Goal: Task Accomplishment & Management: Complete application form

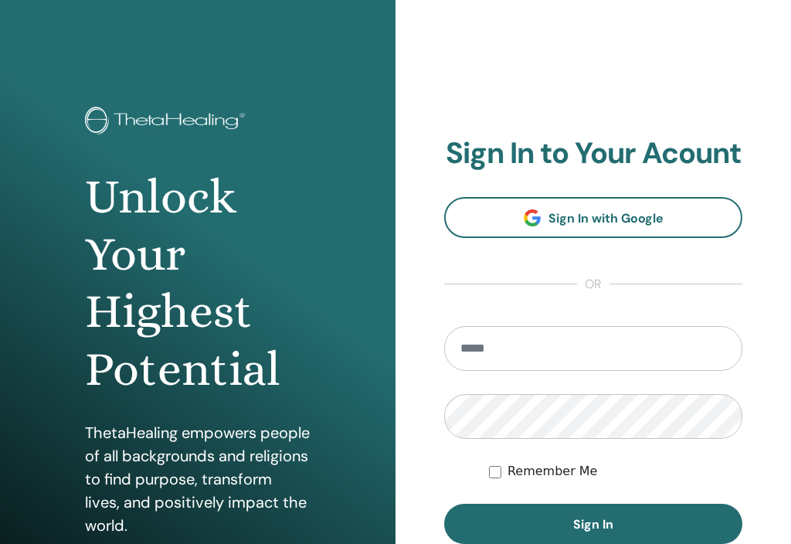
click at [580, 349] on input "email" at bounding box center [593, 348] width 298 height 45
click at [545, 543] on html "Unlock Your Highest Potential ThetaHealing empowers people of all backgrounds a…" at bounding box center [395, 272] width 791 height 544
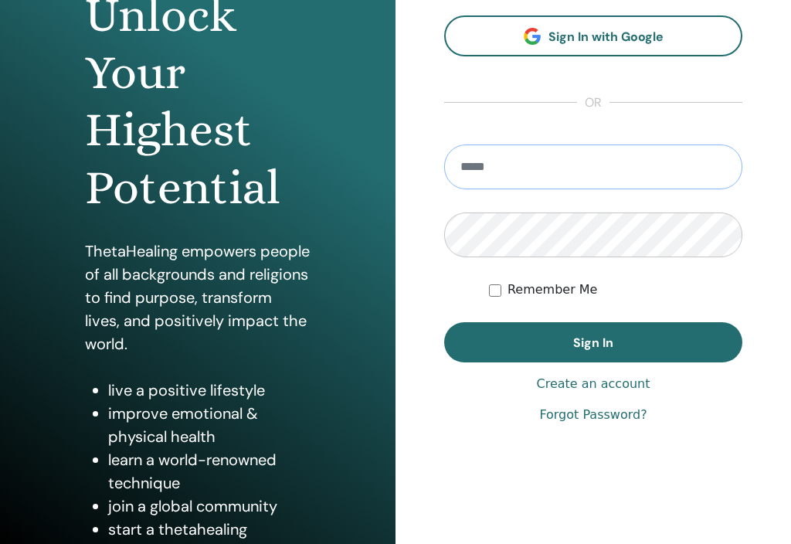
click at [585, 165] on input "email" at bounding box center [593, 166] width 298 height 45
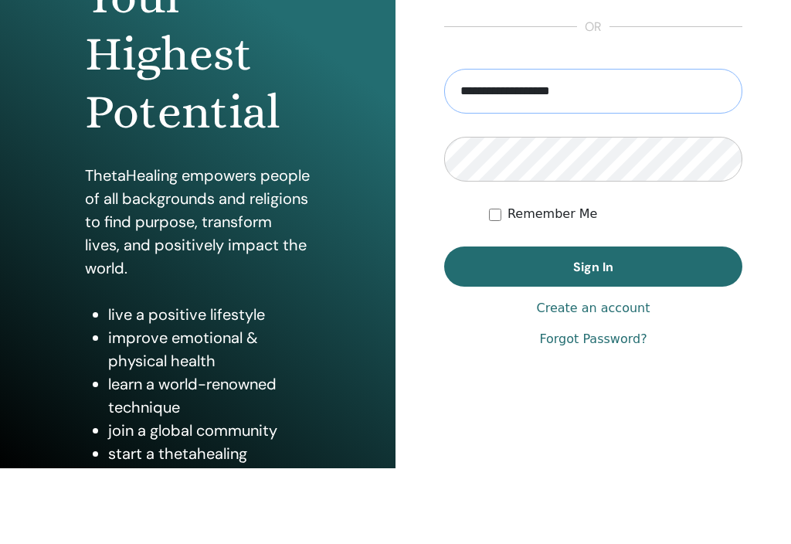
type input "**********"
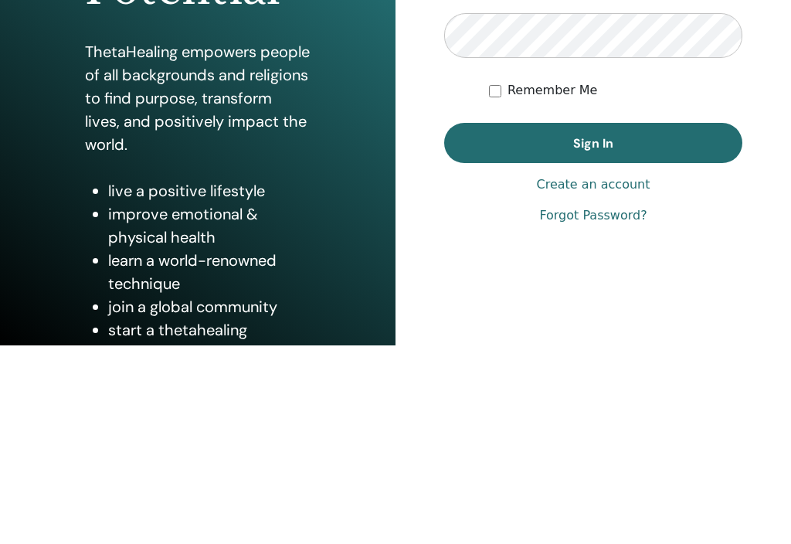
click at [606, 406] on link "Forgot Password?" at bounding box center [592, 415] width 107 height 19
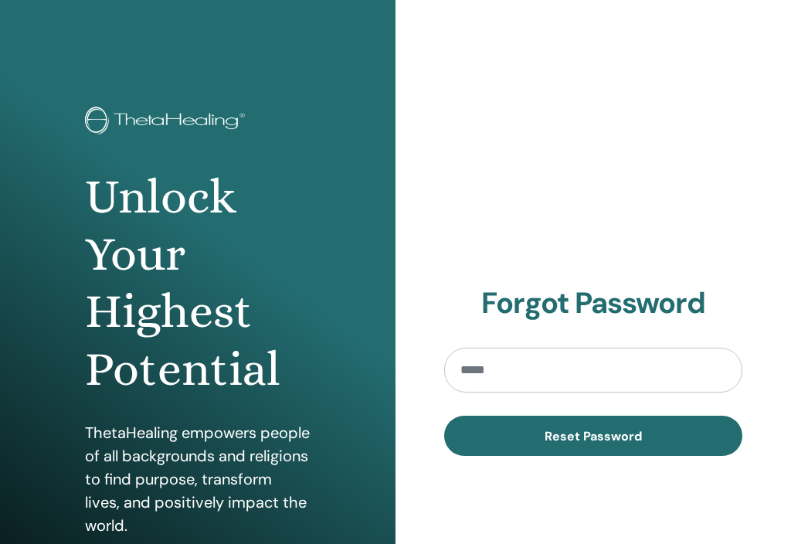
click at [512, 374] on input "email" at bounding box center [593, 370] width 298 height 45
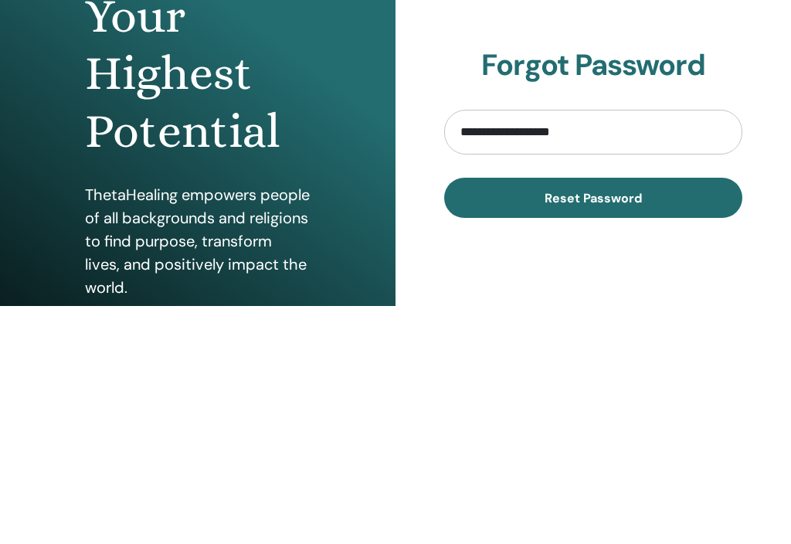
type input "**********"
click at [603, 428] on span "Reset Password" at bounding box center [593, 436] width 97 height 16
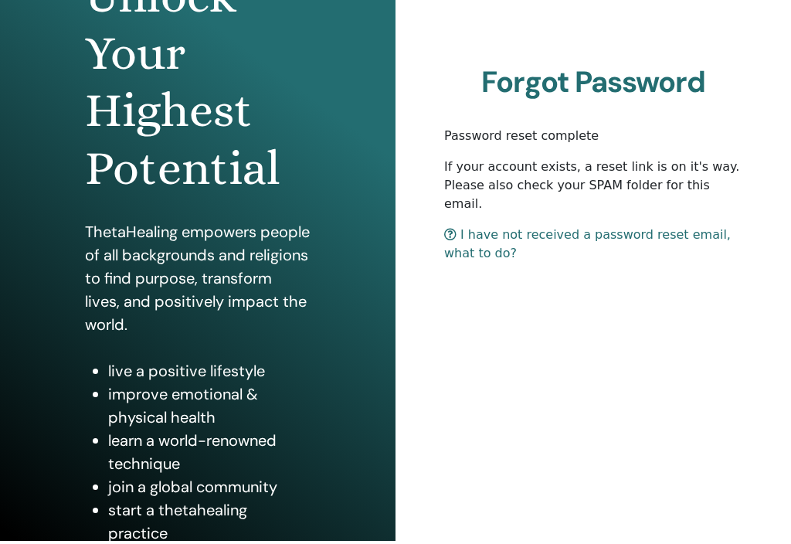
scroll to position [3, 0]
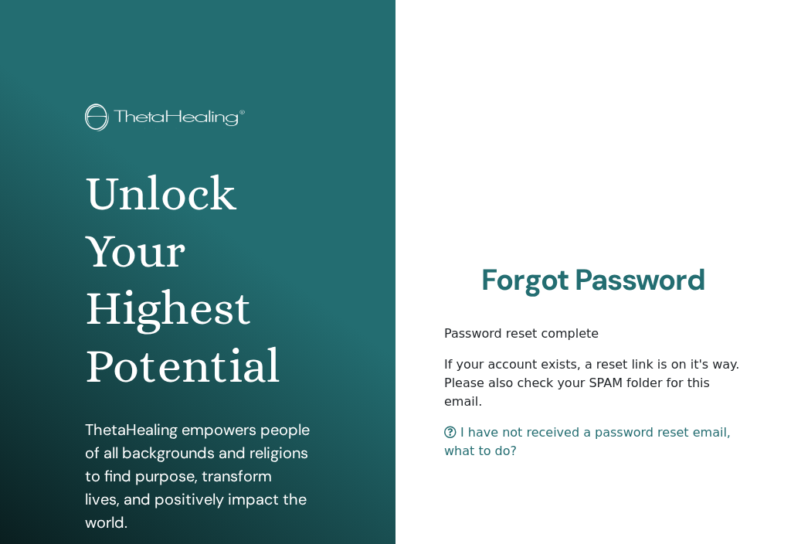
click at [562, 199] on div "Forgot Password Password reset complete If your account exists, a reset link is…" at bounding box center [592, 368] width 395 height 742
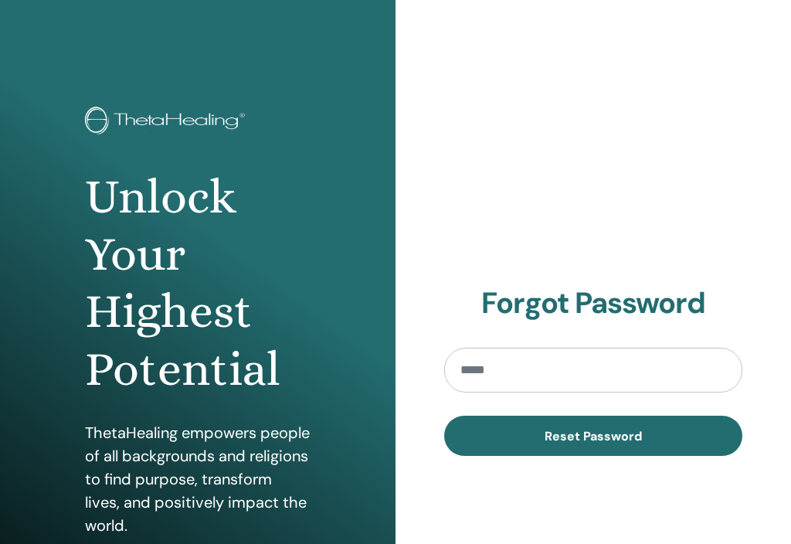
scroll to position [201, 0]
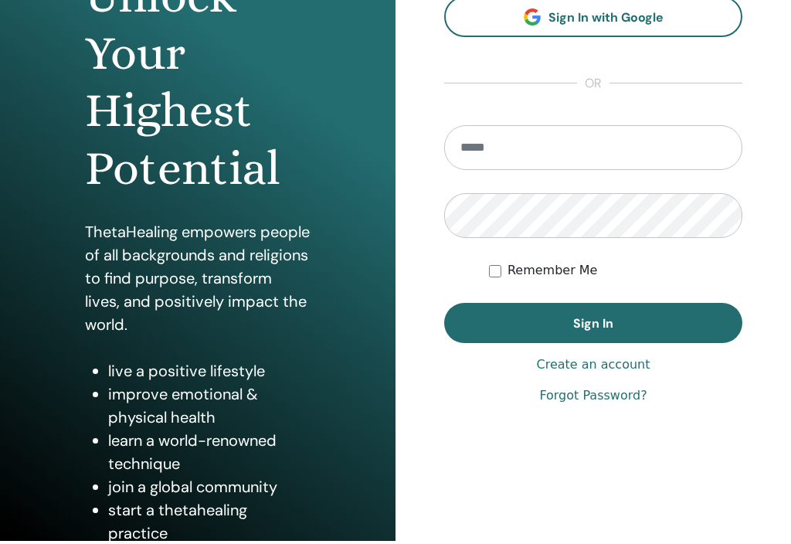
click at [586, 156] on input "email" at bounding box center [593, 147] width 298 height 45
type input "**********"
click at [593, 323] on button "Sign In" at bounding box center [593, 323] width 298 height 40
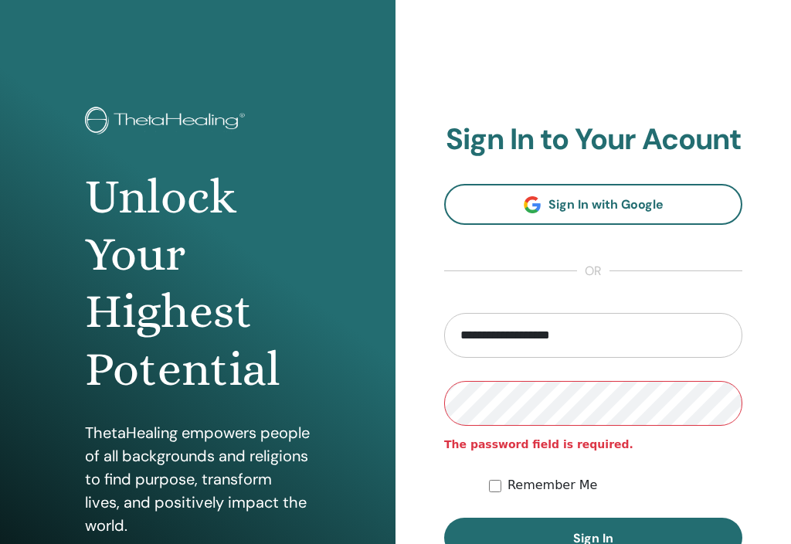
click at [491, 543] on html "**********" at bounding box center [395, 272] width 791 height 544
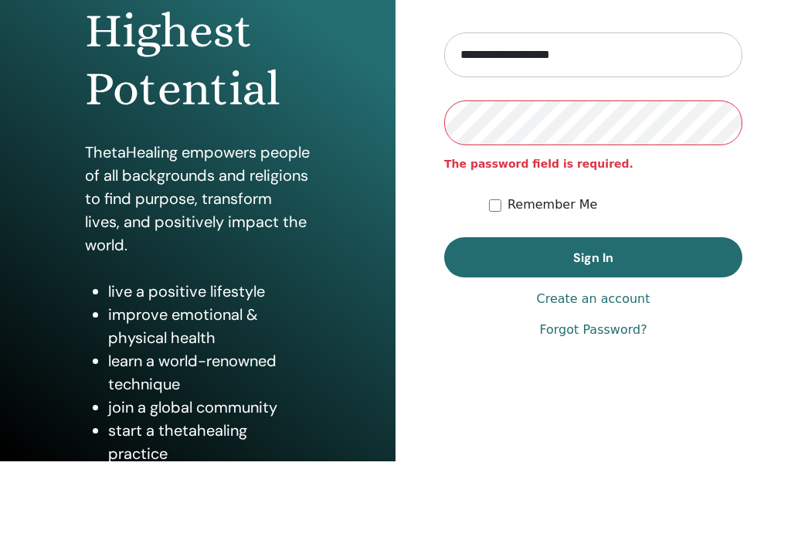
click at [593, 317] on button "Sign In" at bounding box center [593, 337] width 298 height 40
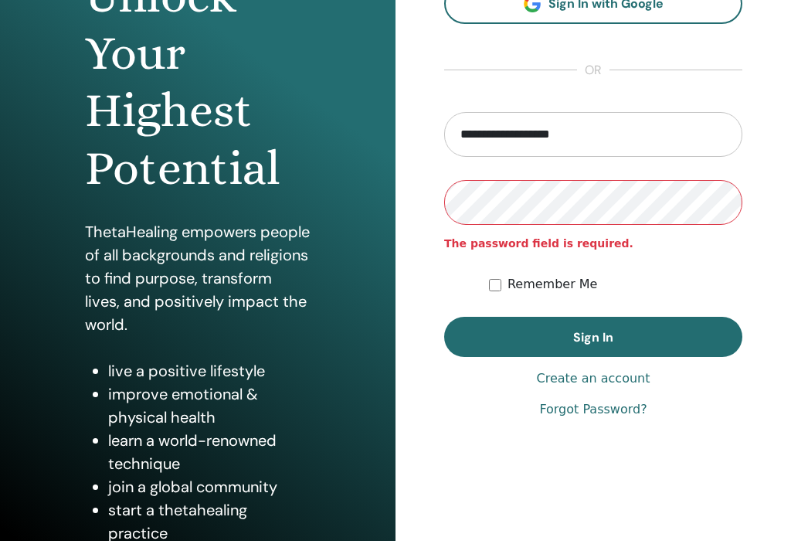
click at [606, 414] on link "Forgot Password?" at bounding box center [592, 409] width 107 height 19
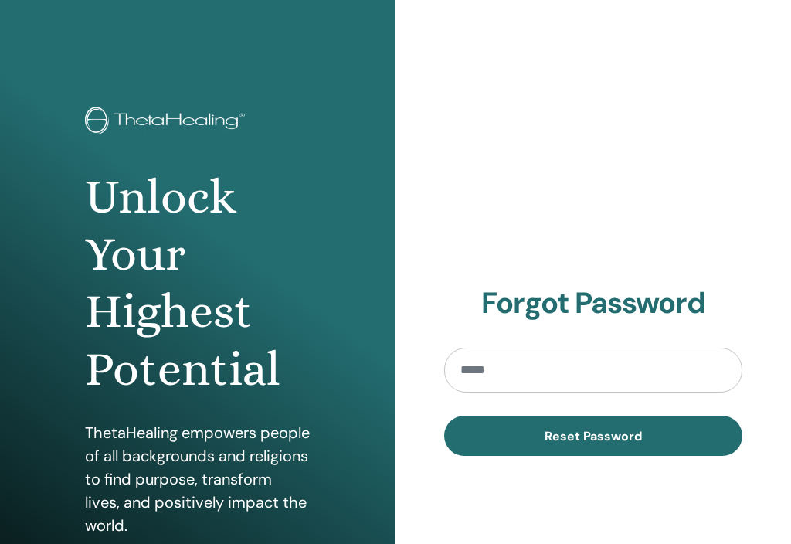
click at [548, 368] on input "email" at bounding box center [593, 370] width 298 height 45
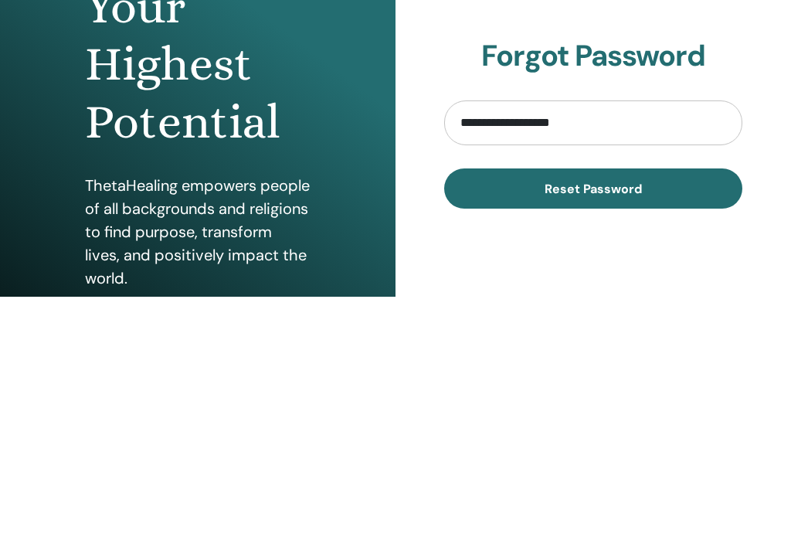
type input "**********"
click at [593, 416] on button "Reset Password" at bounding box center [593, 436] width 298 height 40
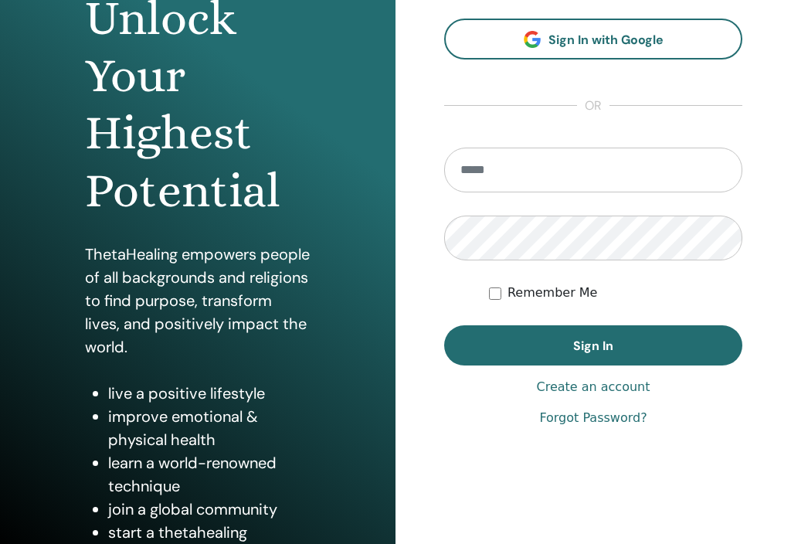
scroll to position [182, 0]
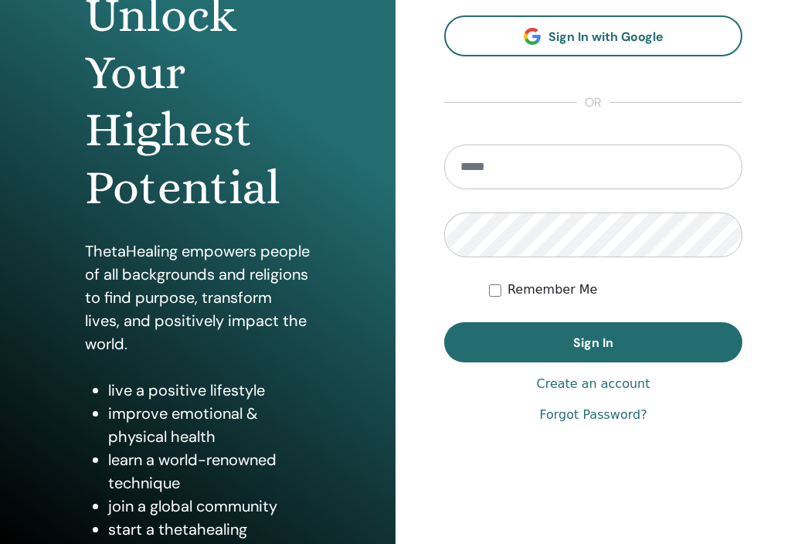
click at [555, 169] on input "email" at bounding box center [593, 166] width 298 height 45
click at [615, 384] on link "Create an account" at bounding box center [593, 384] width 114 height 19
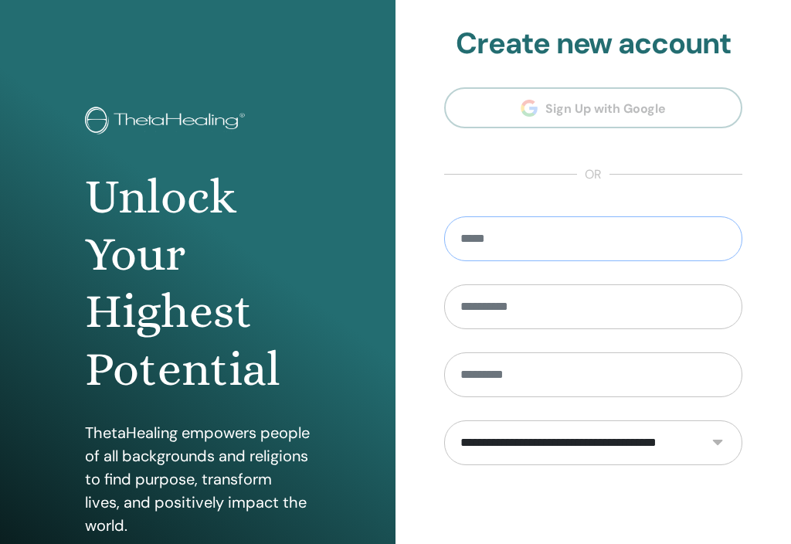
click at [540, 240] on input "email" at bounding box center [593, 238] width 298 height 45
click at [555, 243] on input "email" at bounding box center [593, 238] width 298 height 45
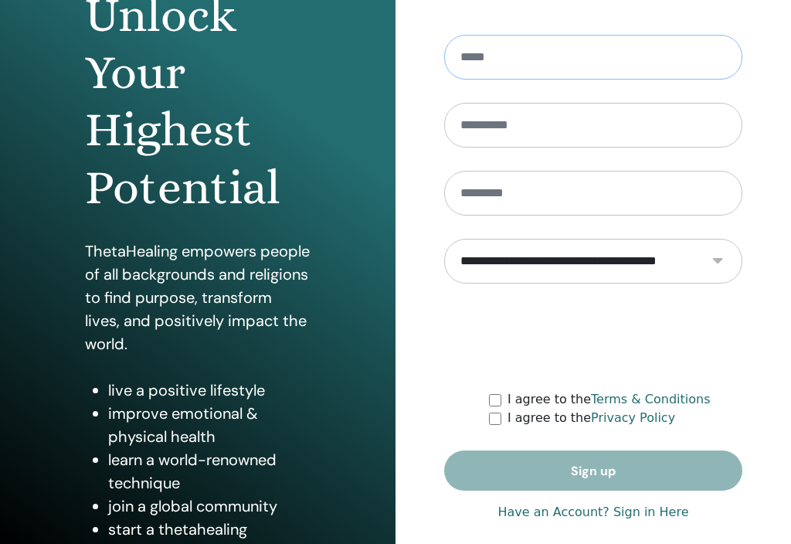
scroll to position [3, 0]
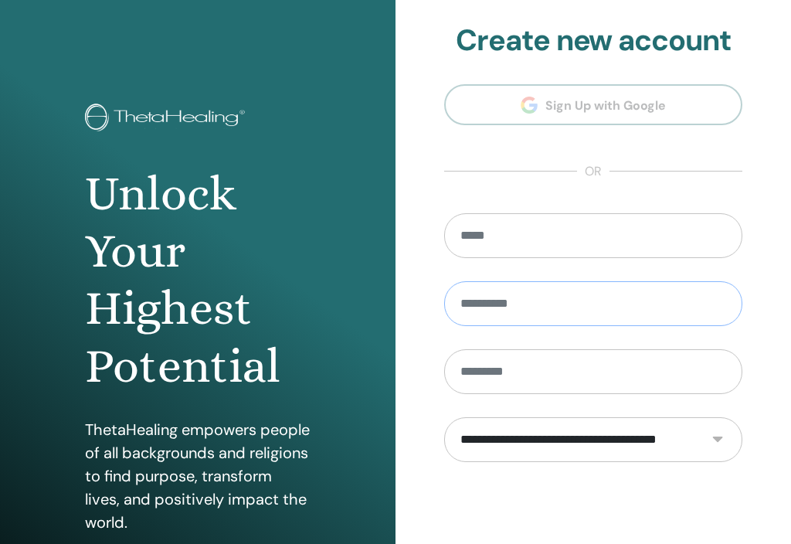
click at [590, 304] on input "text" at bounding box center [593, 303] width 298 height 45
click at [575, 312] on input "text" at bounding box center [593, 303] width 298 height 45
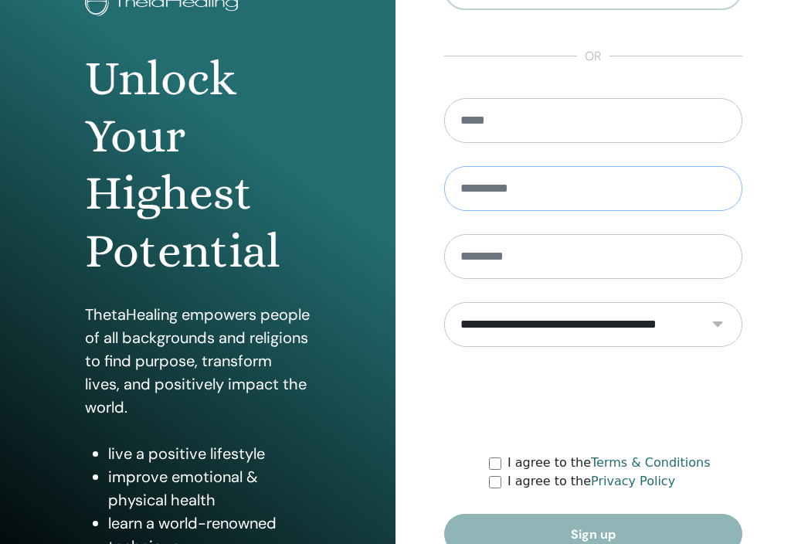
scroll to position [182, 0]
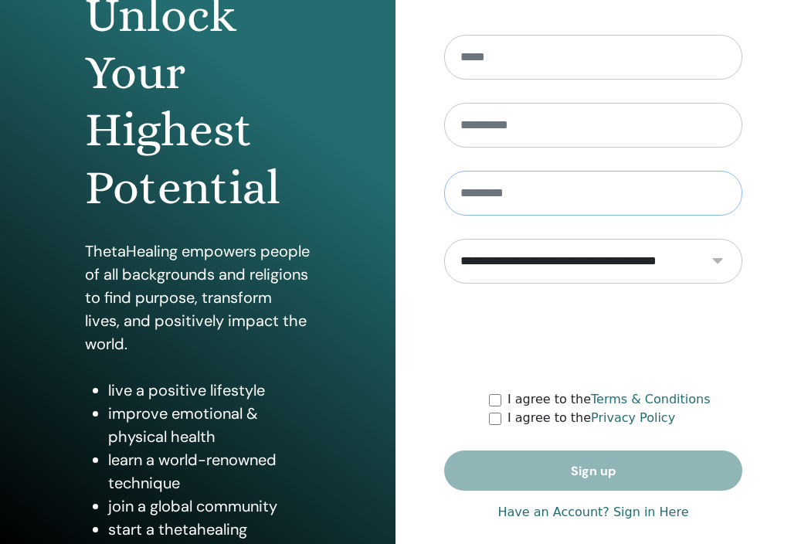
click at [569, 202] on input "text" at bounding box center [593, 193] width 298 height 45
click at [569, 201] on input "text" at bounding box center [593, 193] width 298 height 45
click at [566, 204] on input "text" at bounding box center [593, 193] width 298 height 45
click at [508, 398] on label "I agree to the Terms & Conditions" at bounding box center [608, 399] width 203 height 19
click at [509, 426] on label "I agree to the Privacy Policy" at bounding box center [591, 418] width 168 height 19
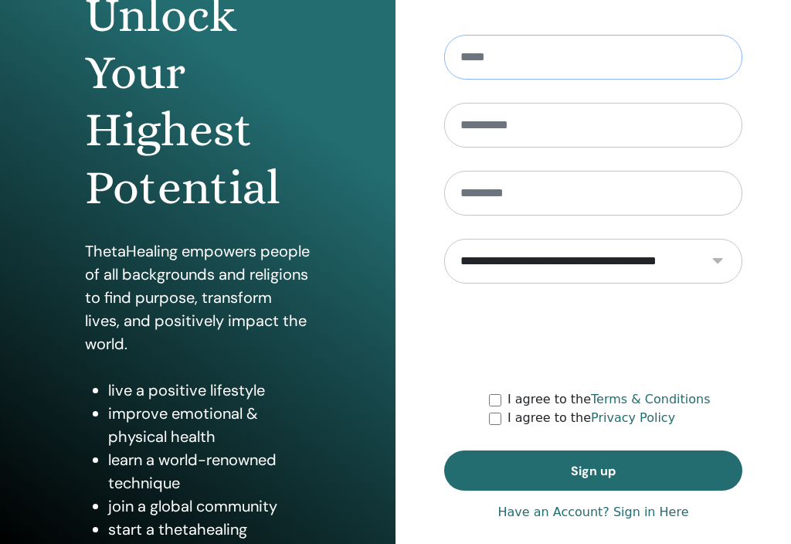
click at [594, 58] on input "email" at bounding box center [593, 57] width 298 height 45
click at [601, 62] on input "email" at bounding box center [593, 57] width 298 height 45
click at [618, 124] on input "text" at bounding box center [593, 125] width 298 height 45
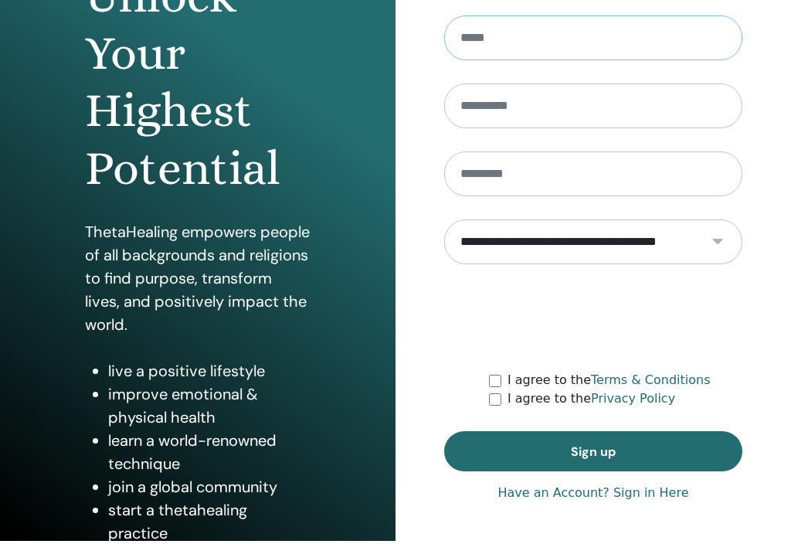
click at [546, 42] on input "email" at bounding box center [593, 37] width 298 height 45
click at [537, 42] on input "email" at bounding box center [593, 37] width 298 height 45
click at [600, 111] on input "text" at bounding box center [593, 105] width 298 height 45
click at [603, 174] on input "text" at bounding box center [593, 173] width 298 height 45
click at [427, 314] on div "**********" at bounding box center [592, 170] width 395 height 742
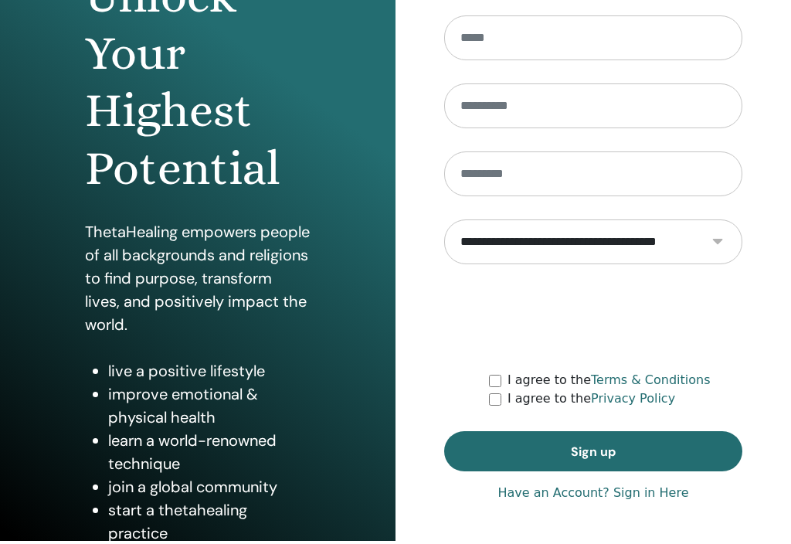
click at [442, 369] on div "**********" at bounding box center [592, 170] width 395 height 742
click at [444, 341] on div at bounding box center [593, 317] width 298 height 60
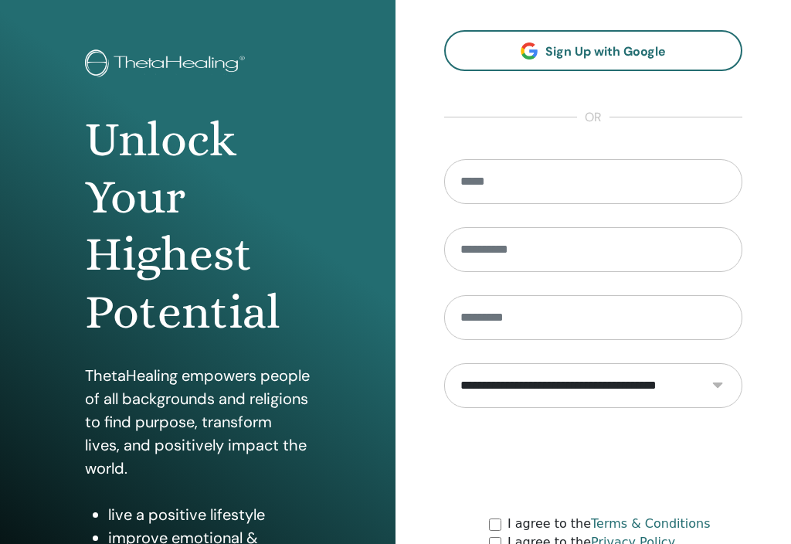
scroll to position [56, 0]
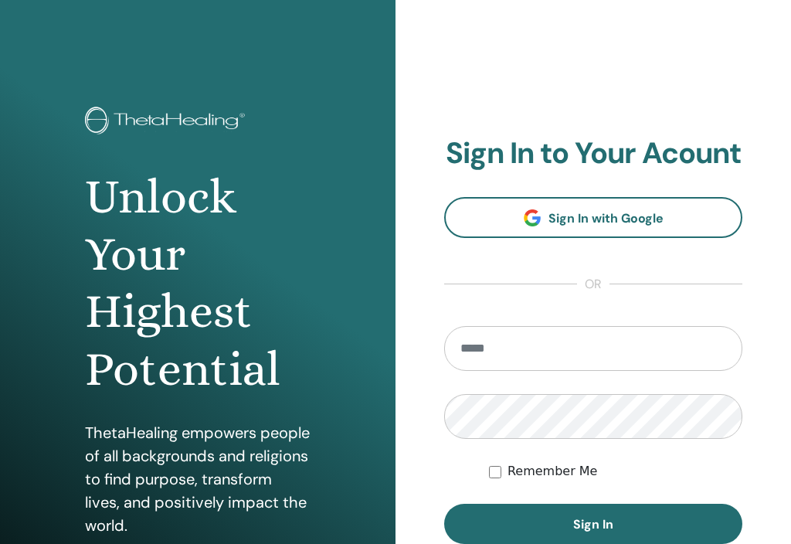
click at [561, 348] on input "email" at bounding box center [593, 348] width 298 height 45
click at [545, 353] on input "email" at bounding box center [593, 348] width 298 height 45
click at [611, 531] on span "Sign In" at bounding box center [593, 524] width 40 height 16
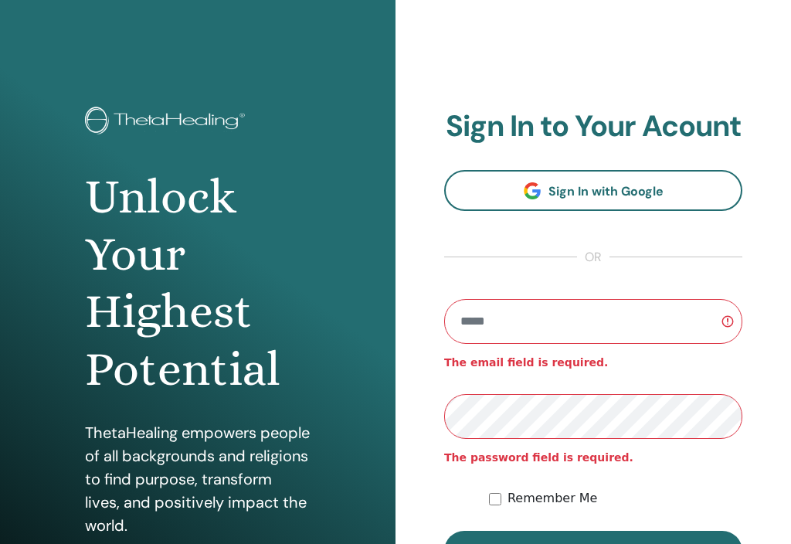
click at [573, 328] on input "email" at bounding box center [593, 321] width 298 height 45
click at [618, 320] on input "email" at bounding box center [593, 321] width 298 height 45
click at [555, 330] on input "email" at bounding box center [593, 321] width 298 height 45
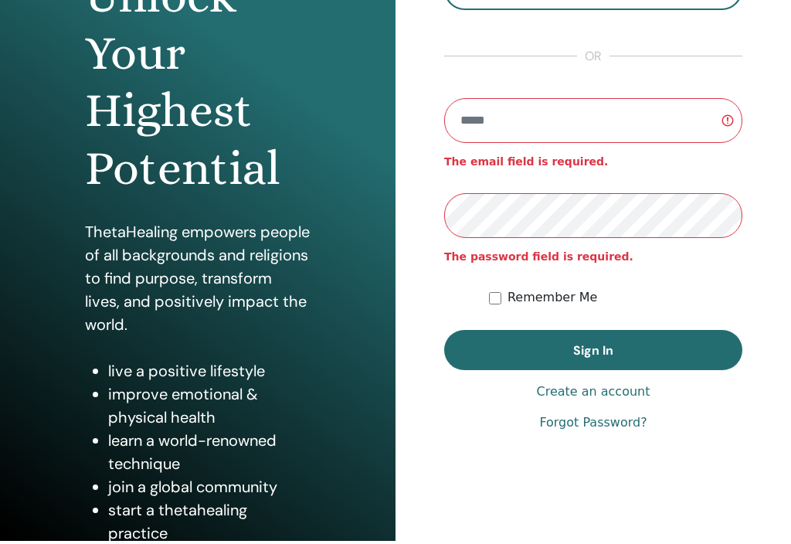
scroll to position [182, 0]
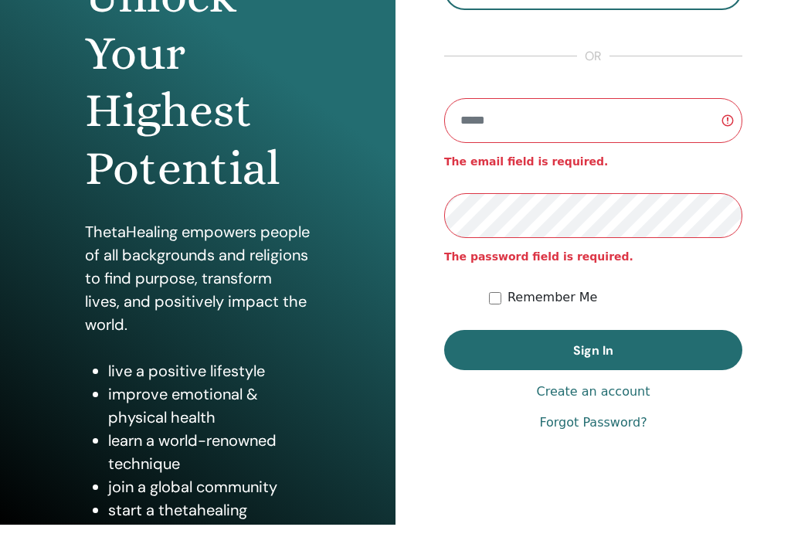
click at [601, 362] on span "Sign In" at bounding box center [593, 370] width 40 height 16
